Goal: Information Seeking & Learning: Find specific fact

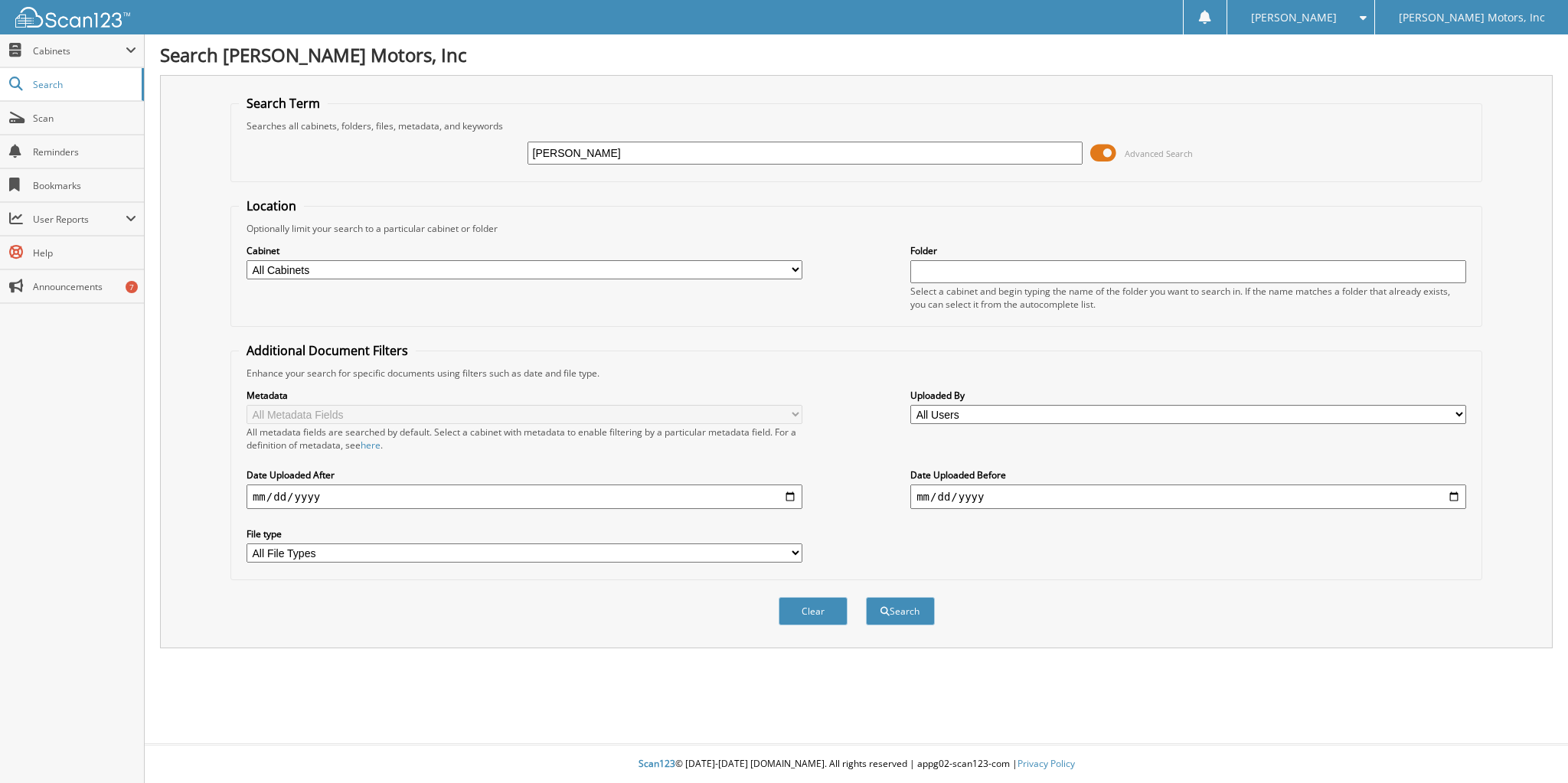
type input "[PERSON_NAME]"
click at [324, 260] on select "All Cabinets 2013 NEW VEHICLES 2013 USED VEHICLES 2014 NEW VEHICLES 2014 USED V…" at bounding box center [524, 270] width 556 height 19
click at [246, 260] on select "All Cabinets 2013 NEW VEHICLES 2013 USED VEHICLES 2014 NEW VEHICLES 2014 USED V…" at bounding box center [524, 270] width 556 height 19
click at [323, 268] on select "All Cabinets 2013 NEW VEHICLES 2013 USED VEHICLES 2014 NEW VEHICLES 2014 USED V…" at bounding box center [524, 270] width 556 height 19
select select "1974"
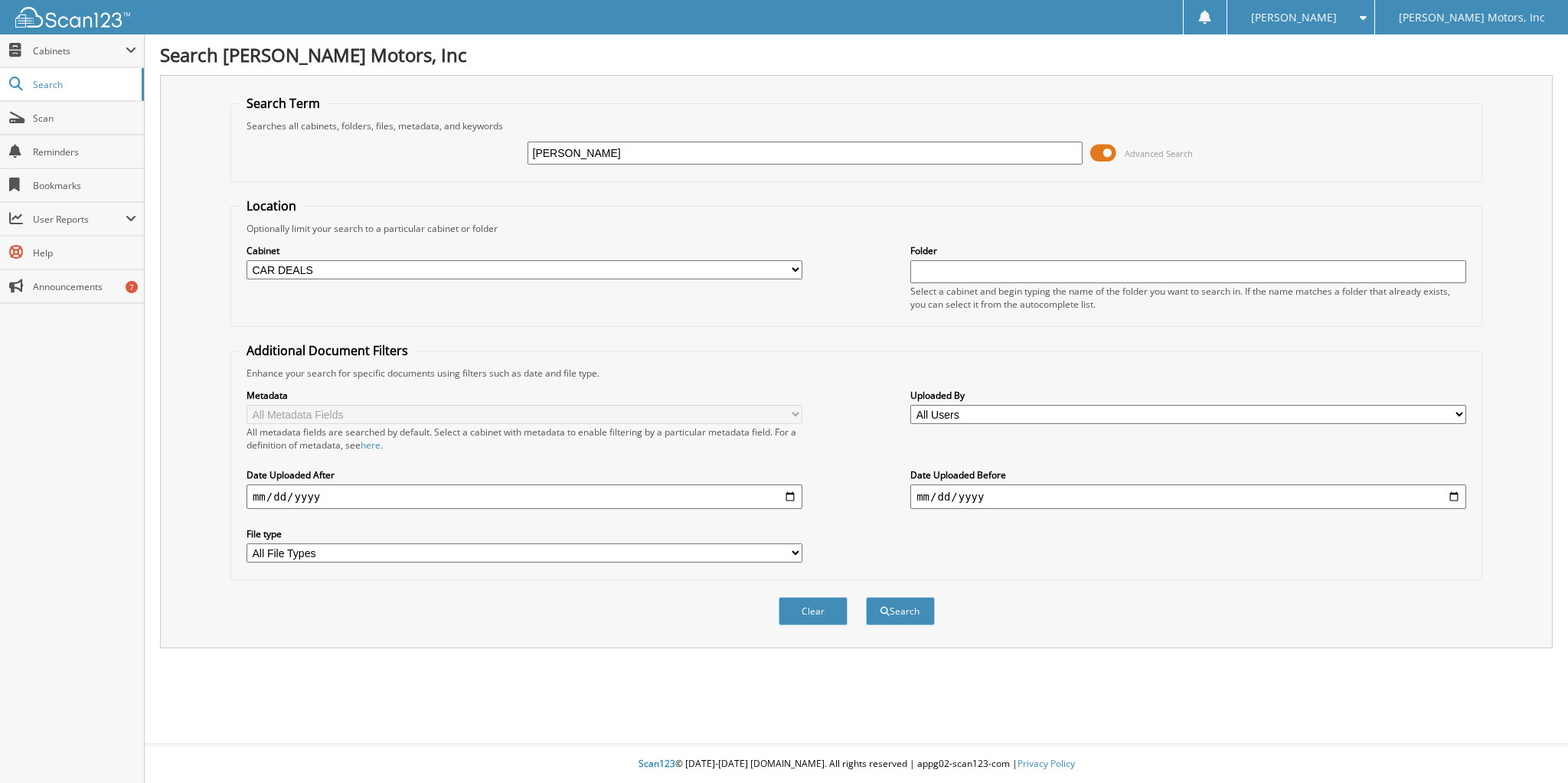
click at [246, 260] on select "All Cabinets 2013 NEW VEHICLES 2013 USED VEHICLES 2014 NEW VEHICLES 2014 USED V…" at bounding box center [524, 270] width 556 height 19
click at [906, 597] on button "Search" at bounding box center [900, 611] width 69 height 28
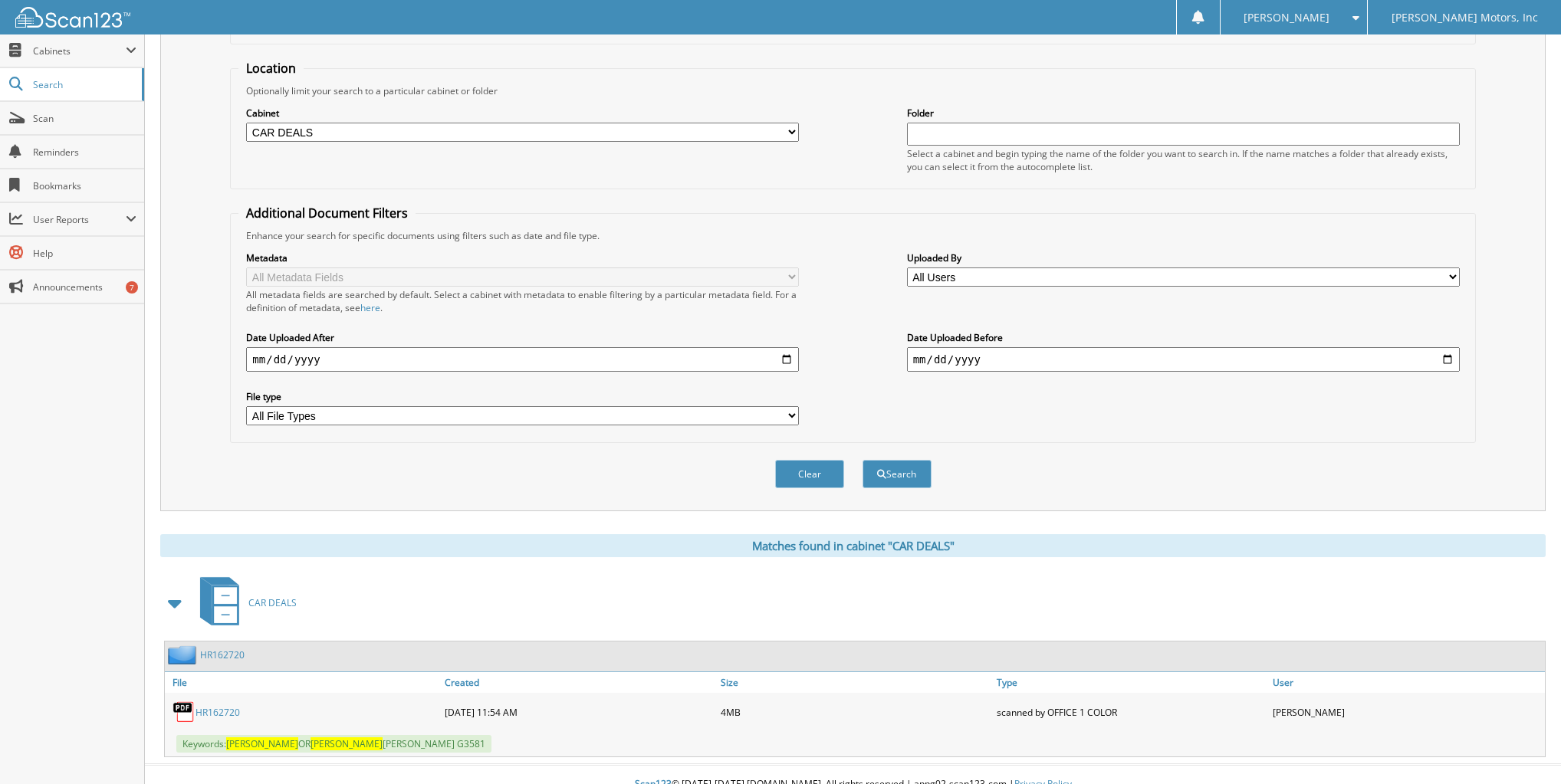
scroll to position [140, 0]
click at [212, 704] on link "HR162720" at bounding box center [217, 710] width 44 height 13
click at [179, 587] on span at bounding box center [175, 601] width 22 height 27
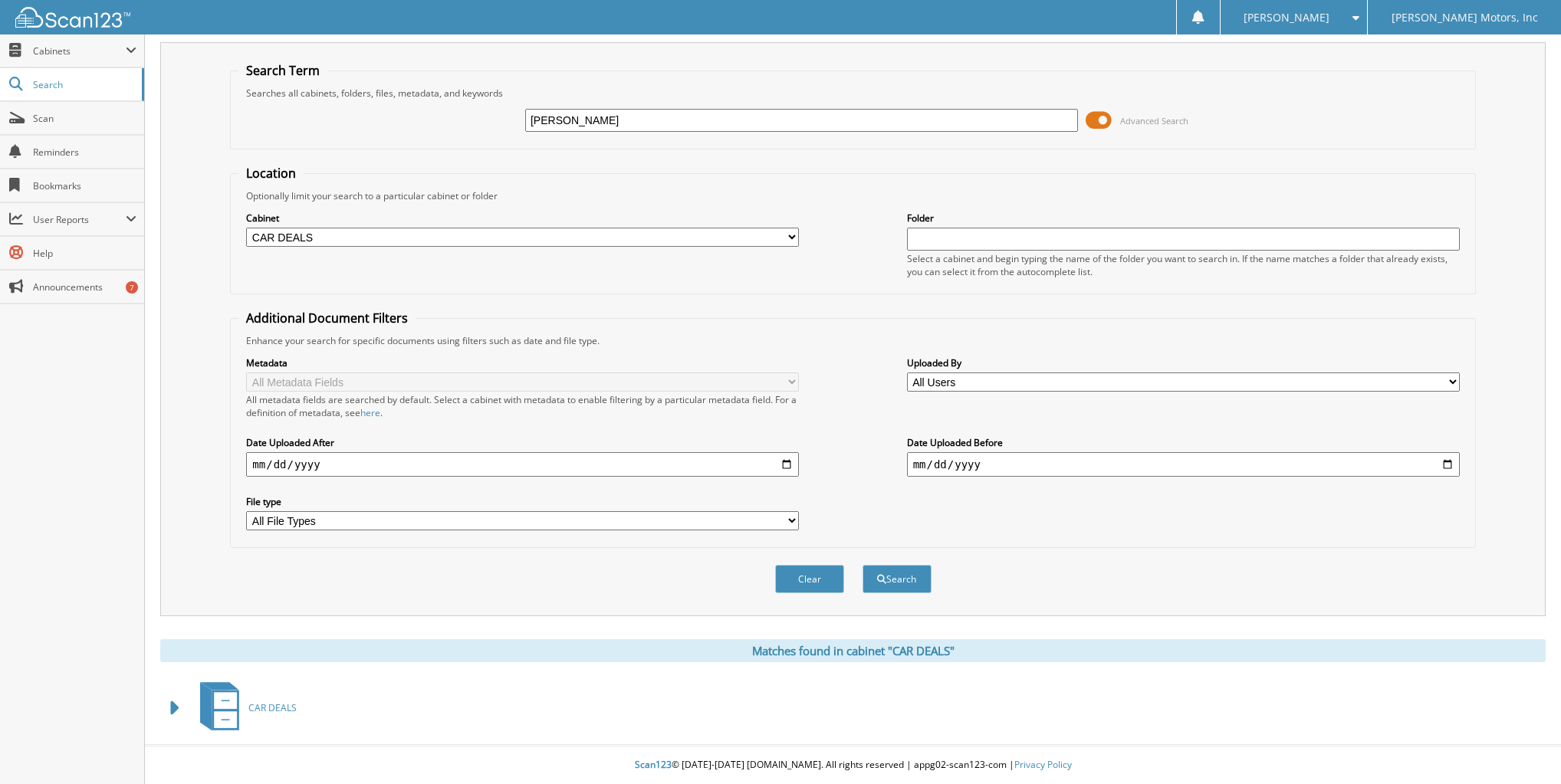
scroll to position [18, 0]
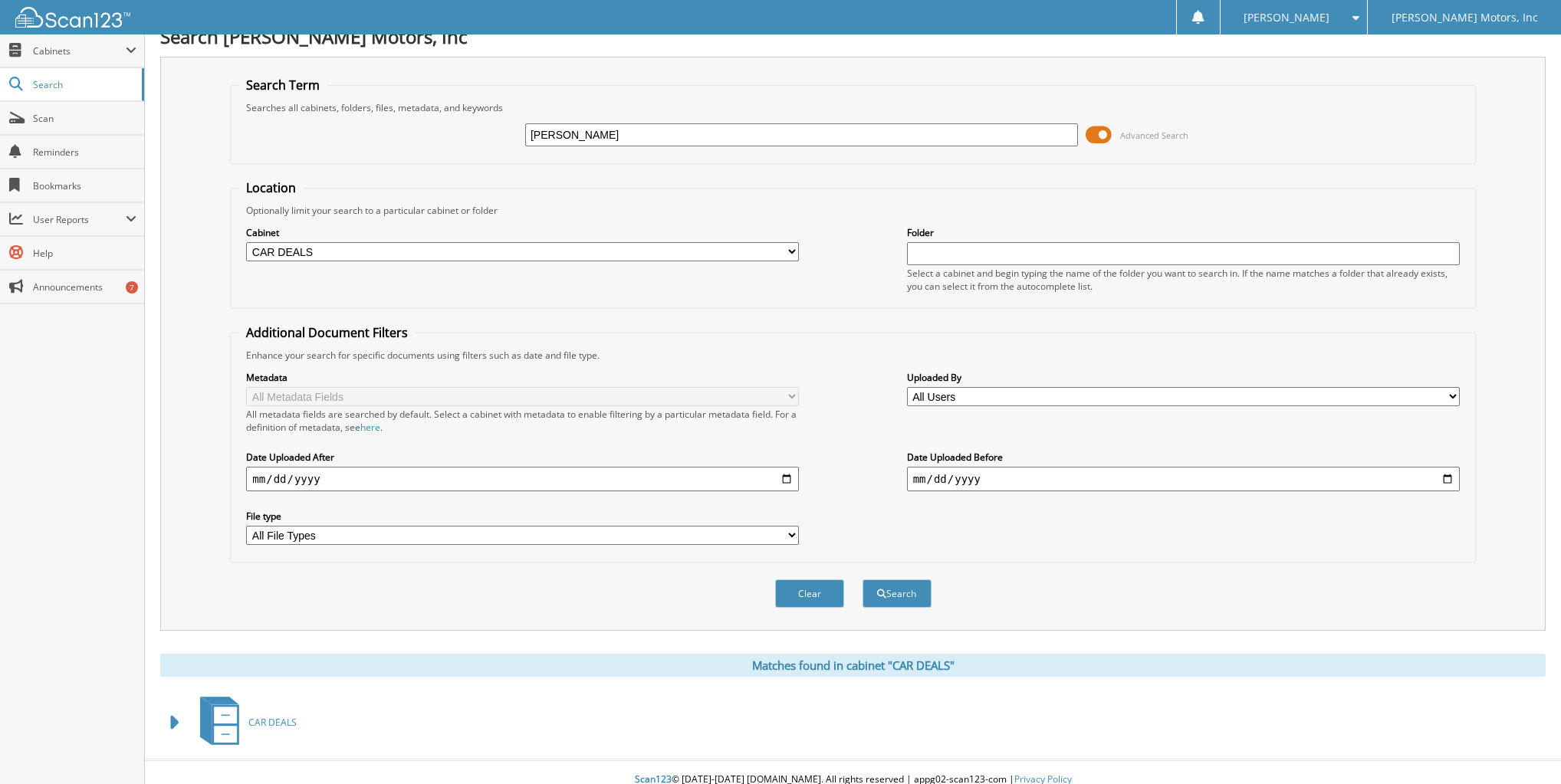
click at [172, 709] on span at bounding box center [175, 723] width 22 height 27
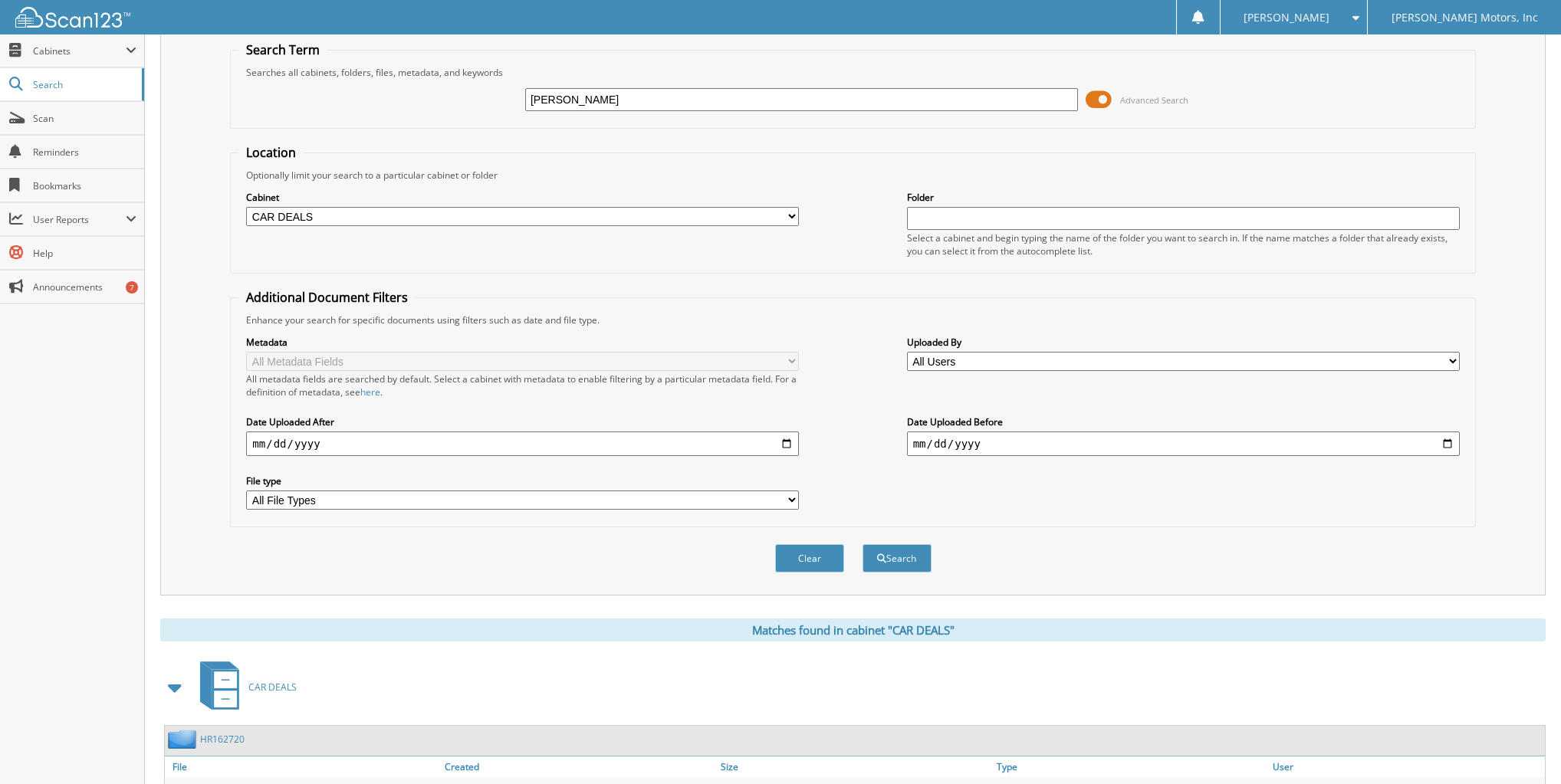
scroll to position [0, 0]
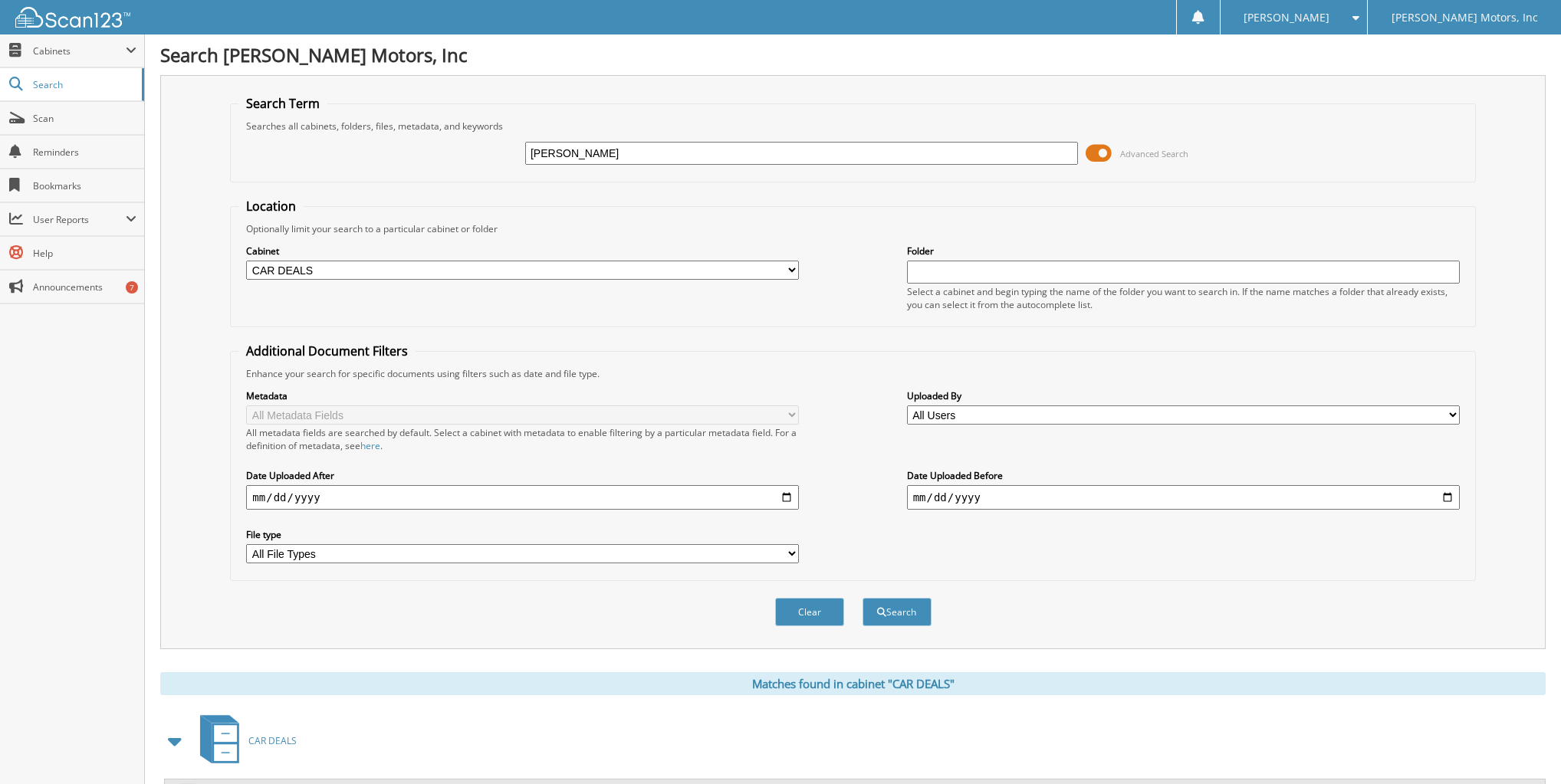
click at [604, 154] on input "[PERSON_NAME]" at bounding box center [802, 153] width 553 height 23
type input "m"
type input "[PERSON_NAME]"
click at [863, 598] on button "Search" at bounding box center [898, 612] width 69 height 28
click at [596, 142] on input "michael alan" at bounding box center [802, 153] width 553 height 23
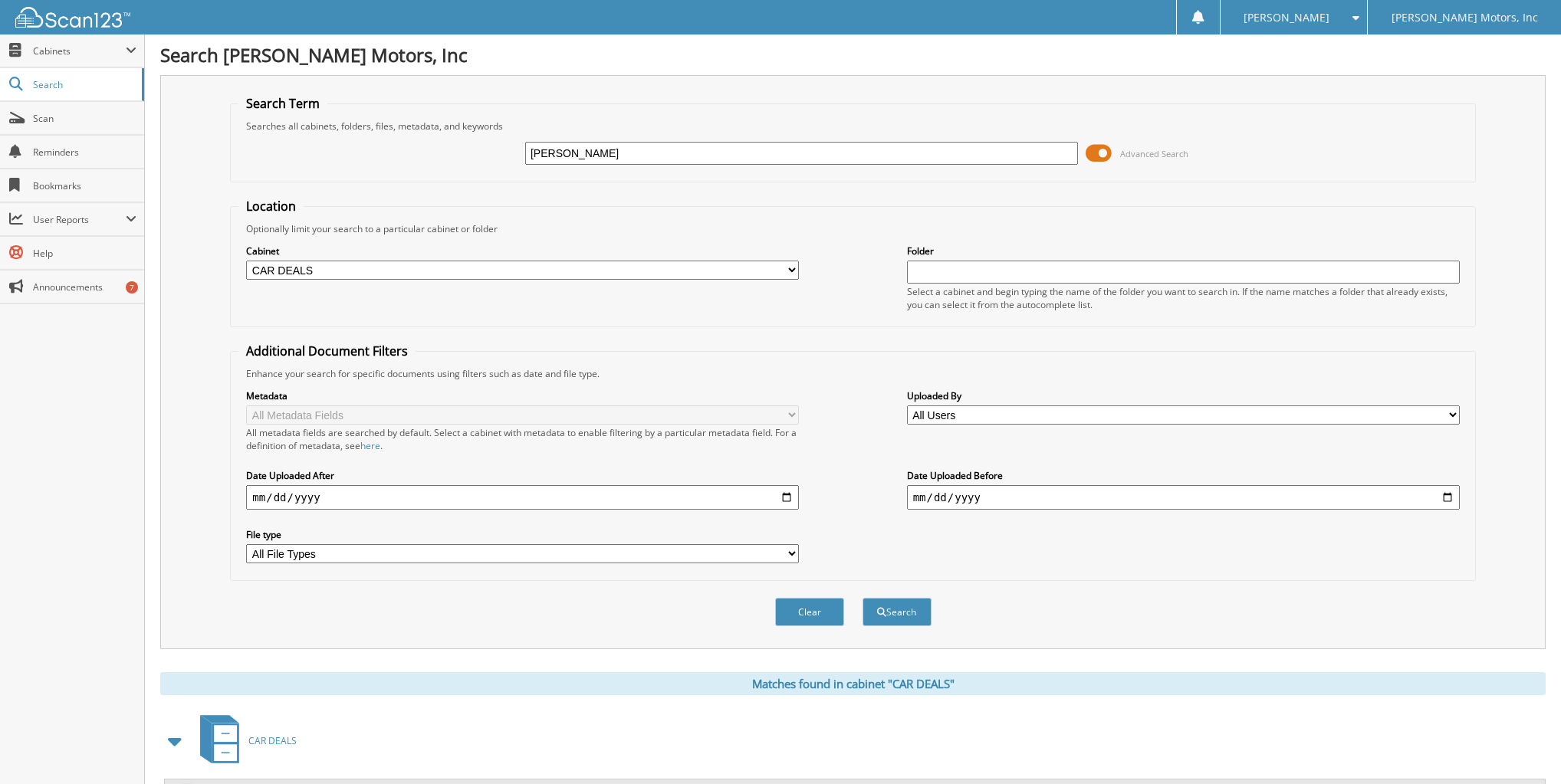
type input "[PERSON_NAME]"
click at [863, 598] on button "Search" at bounding box center [898, 612] width 69 height 28
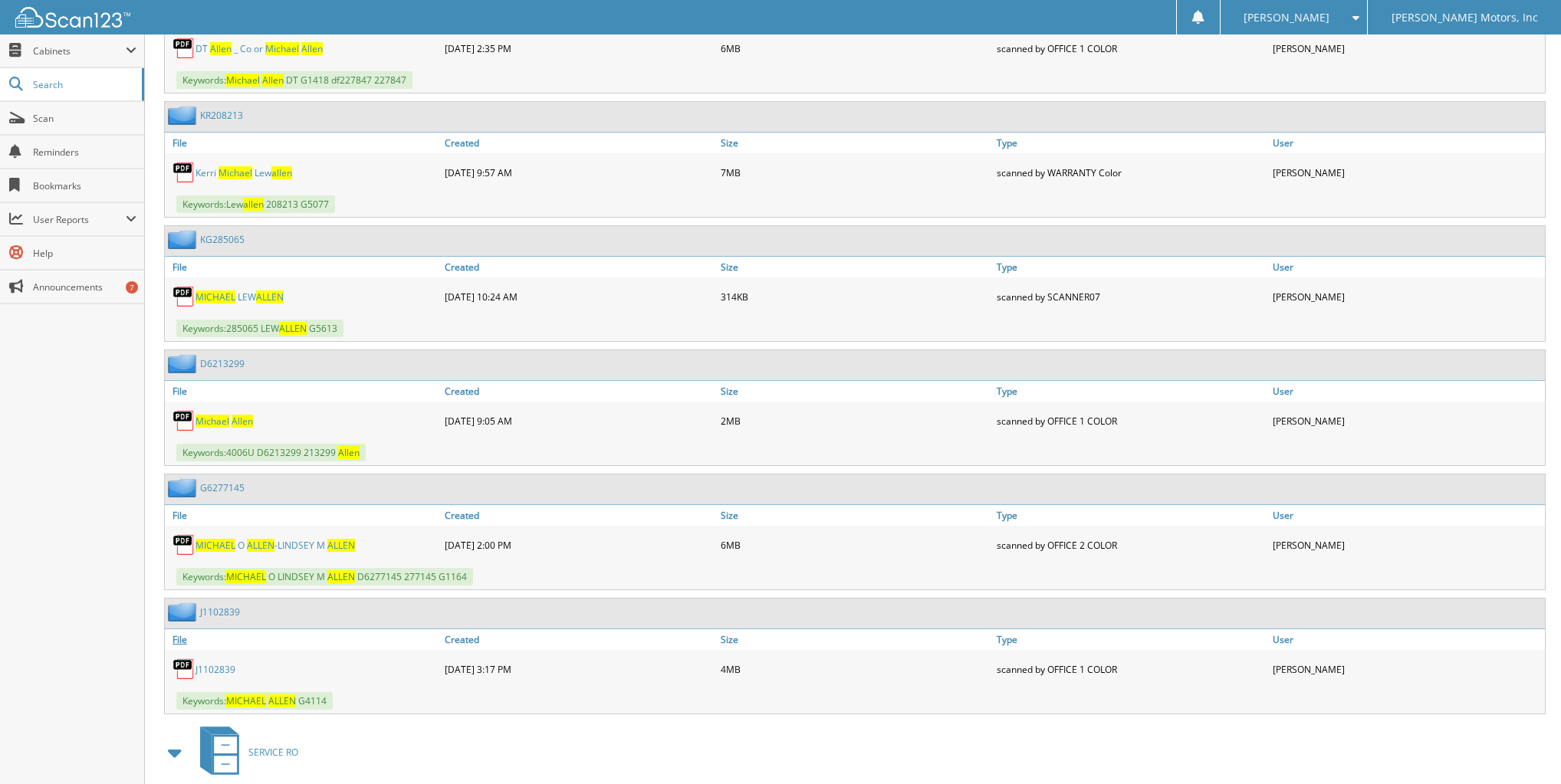
scroll to position [982, 0]
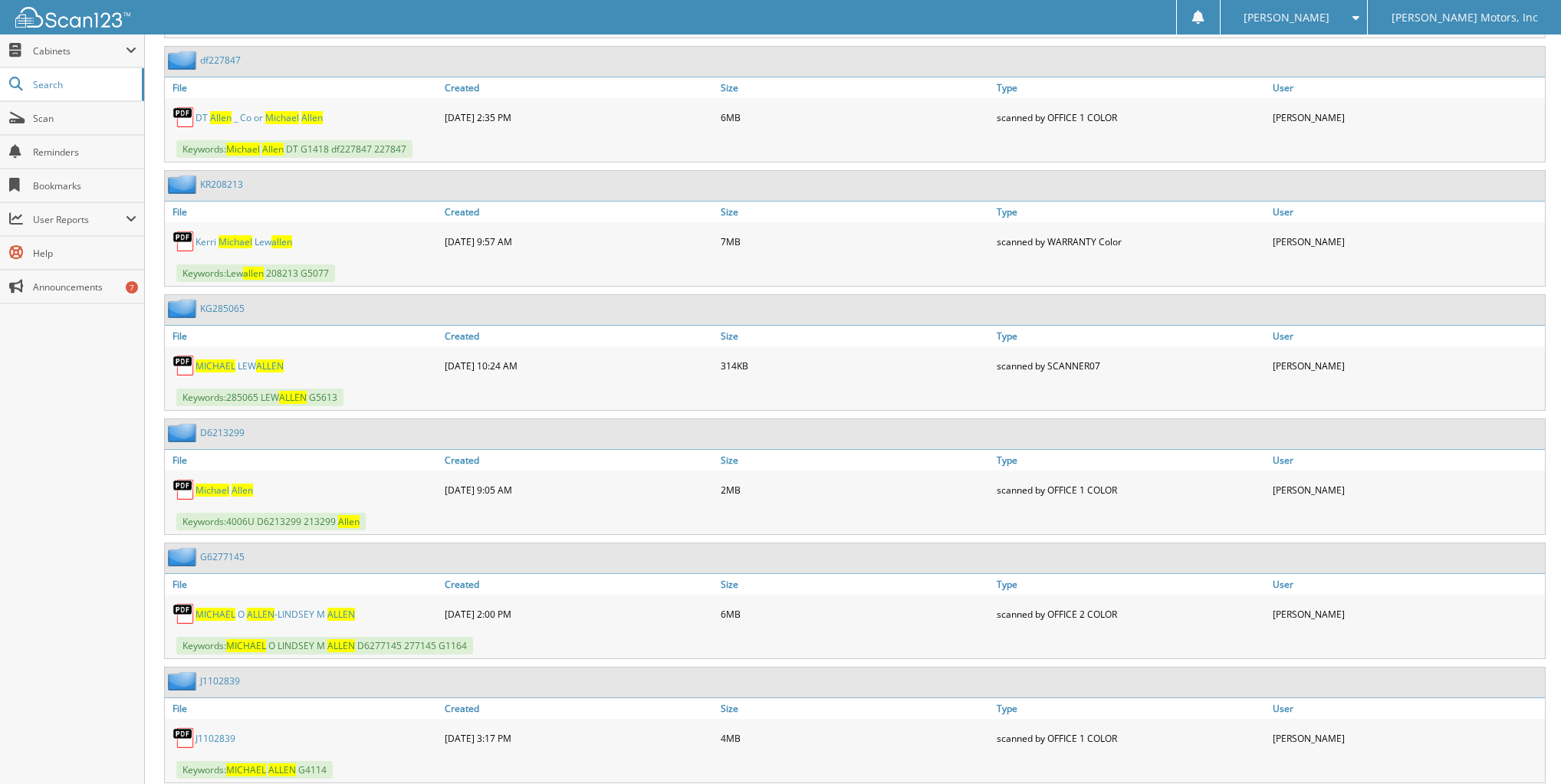
click at [221, 359] on span "M I C H A E L" at bounding box center [216, 366] width 40 height 13
click at [253, 236] on link "K e r r i M i c h a e l L e w a l l e n" at bounding box center [244, 242] width 97 height 13
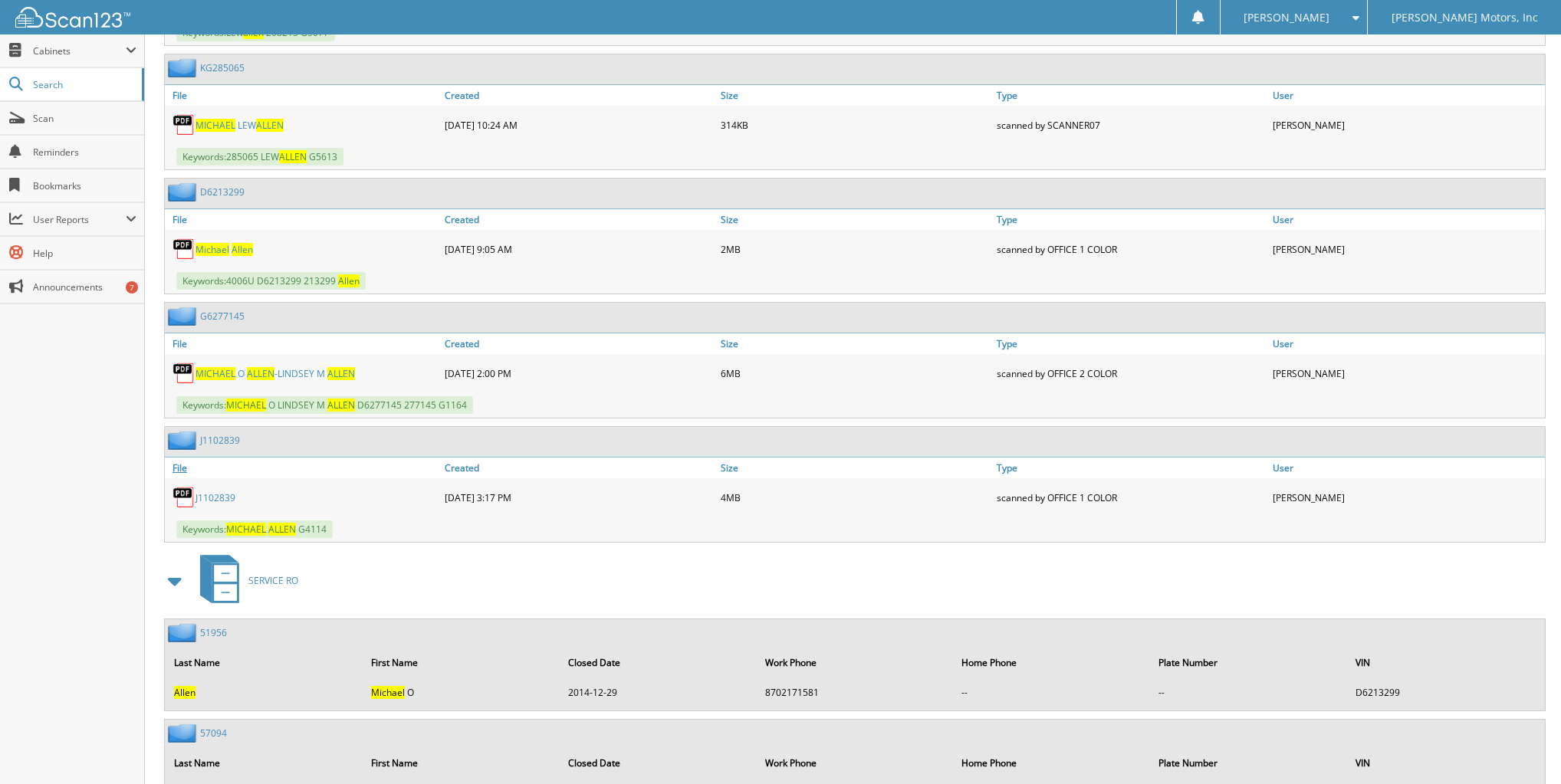
scroll to position [1227, 0]
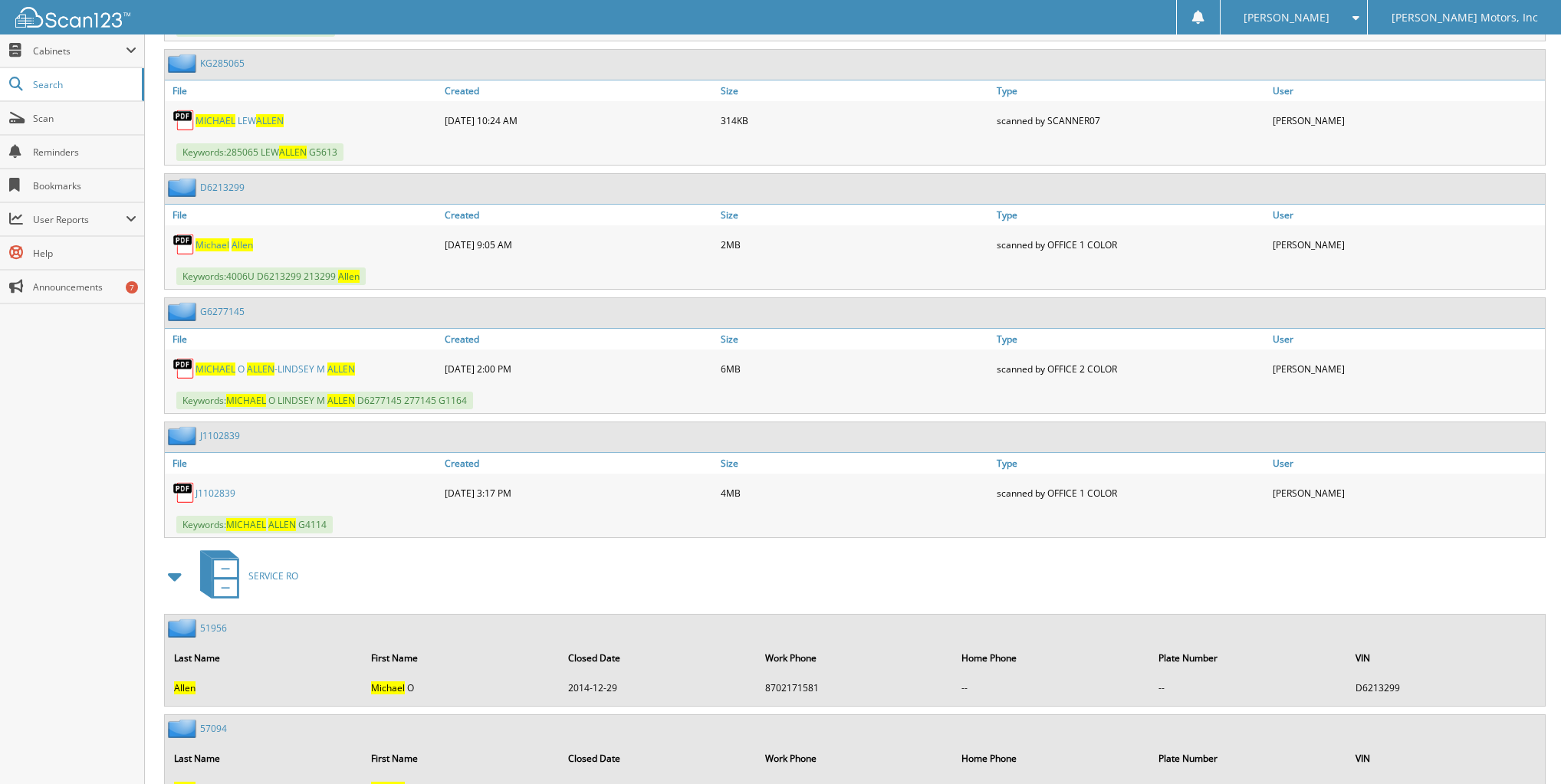
click at [213, 487] on link "J 1 1 0 2 8 3 9" at bounding box center [216, 494] width 40 height 13
